Goal: Use online tool/utility

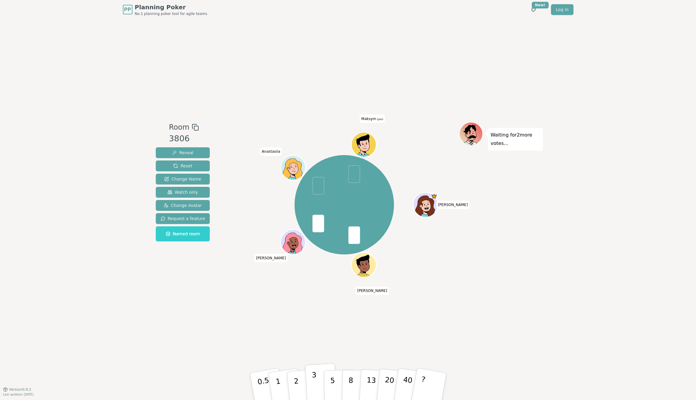
click at [313, 284] on p "3" at bounding box center [314, 387] width 7 height 33
click at [337, 284] on button "5" at bounding box center [339, 387] width 31 height 46
click at [334, 284] on p "5" at bounding box center [332, 387] width 5 height 32
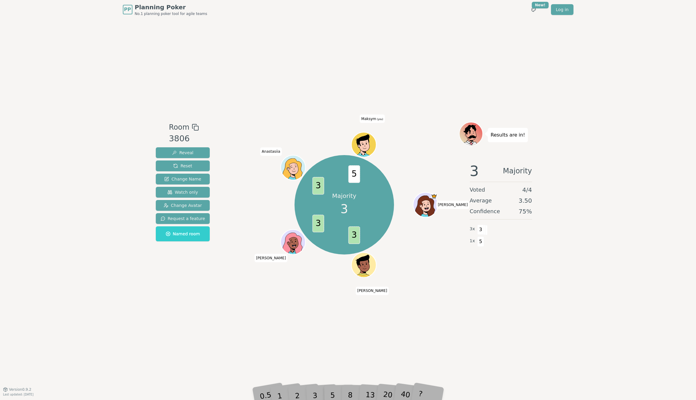
click at [316, 284] on div "3" at bounding box center [321, 387] width 19 height 22
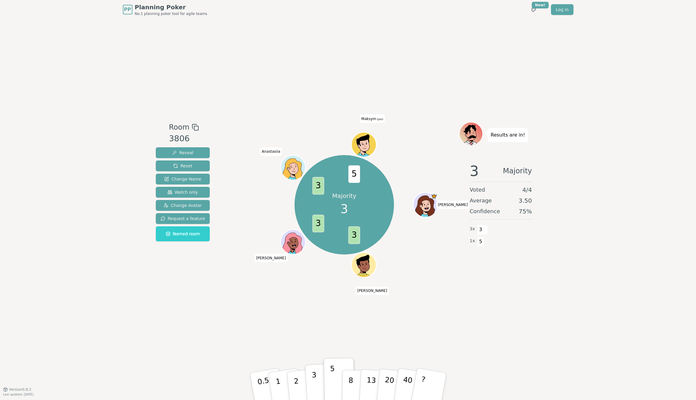
click at [316, 284] on button "3" at bounding box center [321, 387] width 33 height 47
click at [314, 284] on p "3" at bounding box center [314, 387] width 7 height 33
